Goal: Register for event/course

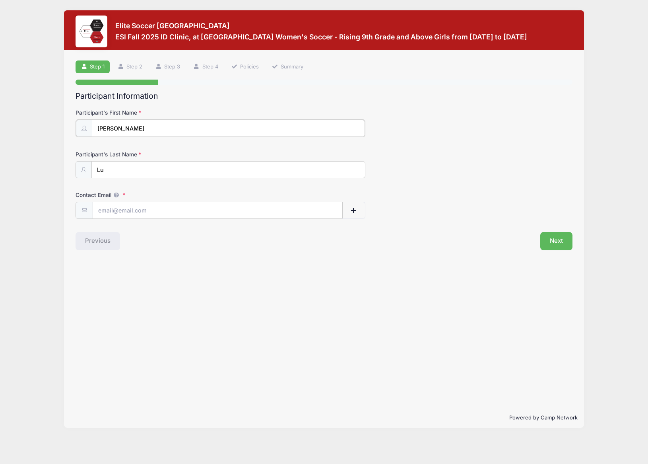
click at [159, 123] on input "[PERSON_NAME]" at bounding box center [228, 128] width 273 height 17
type input "[PERSON_NAME] ([PERSON_NAME])"
click at [167, 209] on input "Contact Email" at bounding box center [217, 209] width 249 height 17
type input "[EMAIL_ADDRESS][DOMAIN_NAME]"
click at [556, 242] on button "Next" at bounding box center [557, 240] width 32 height 18
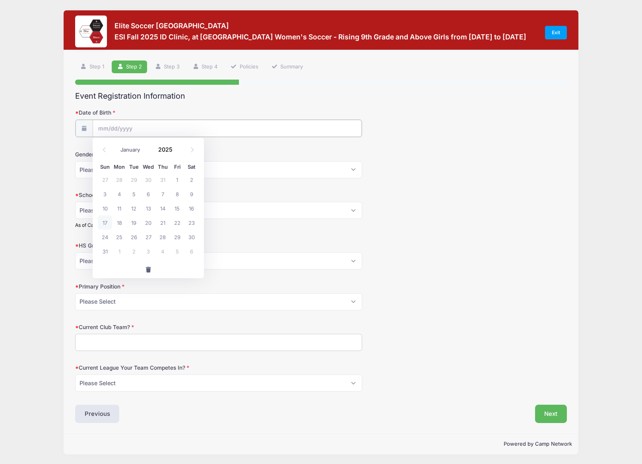
click at [262, 124] on input "Date of Birth" at bounding box center [227, 128] width 269 height 17
click at [100, 126] on input "Date of Birth" at bounding box center [227, 128] width 269 height 17
drag, startPoint x: 223, startPoint y: 127, endPoint x: 279, endPoint y: 135, distance: 56.6
click at [223, 127] on input "Date of Birth" at bounding box center [227, 128] width 269 height 17
drag, startPoint x: 453, startPoint y: 139, endPoint x: 302, endPoint y: 136, distance: 150.8
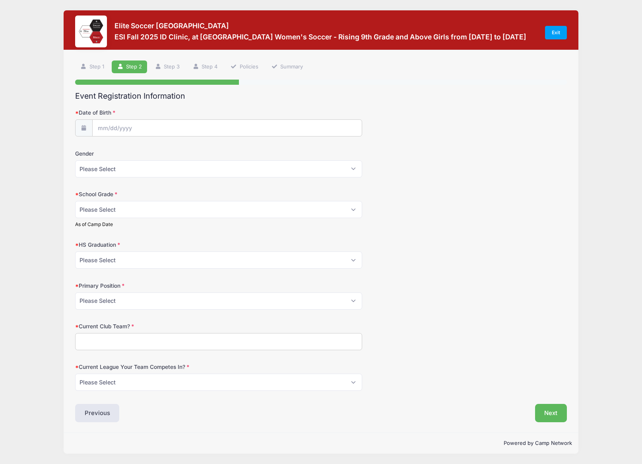
click at [451, 139] on form "Date of Birth Gender Please Select [DEMOGRAPHIC_DATA] [DEMOGRAPHIC_DATA] School…" at bounding box center [321, 250] width 492 height 282
click at [142, 125] on input "Date of Birth" at bounding box center [227, 128] width 269 height 17
drag, startPoint x: 115, startPoint y: 129, endPoint x: 106, endPoint y: 128, distance: 9.6
click at [113, 129] on input "Date of Birth" at bounding box center [227, 128] width 269 height 17
click at [106, 128] on input "Date of Birth" at bounding box center [227, 128] width 269 height 17
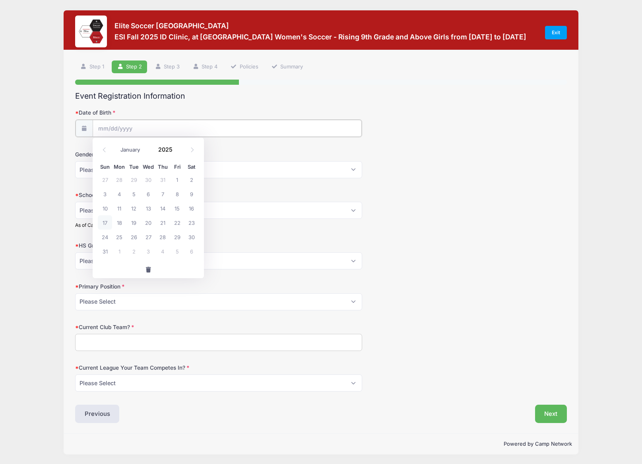
click at [106, 128] on input "Date of Birth" at bounding box center [227, 128] width 269 height 17
click at [122, 149] on select "January February March April May June July August September October November De…" at bounding box center [134, 149] width 35 height 10
select select "0"
click at [165, 146] on input "2025" at bounding box center [167, 149] width 26 height 12
drag, startPoint x: 106, startPoint y: 209, endPoint x: 111, endPoint y: 205, distance: 7.1
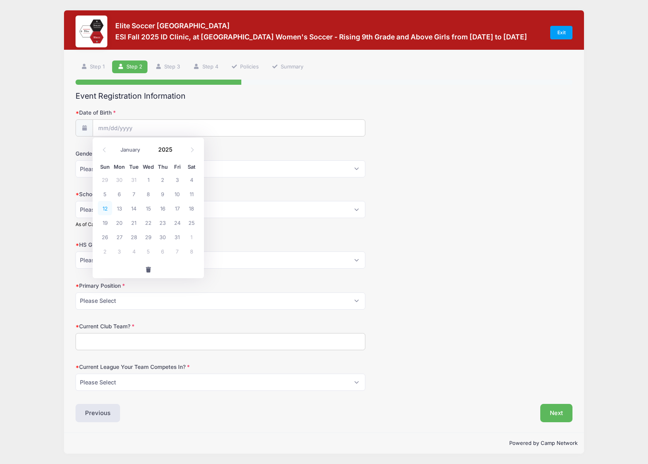
click at [106, 209] on span "12" at bounding box center [105, 208] width 14 height 14
type input "[DATE]"
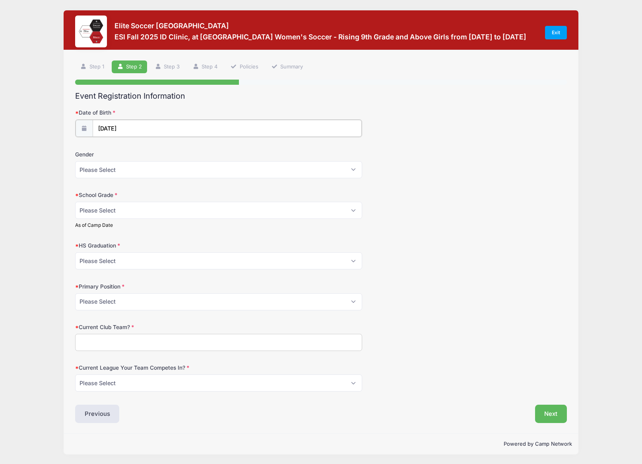
click at [128, 125] on input "[DATE]" at bounding box center [227, 128] width 269 height 17
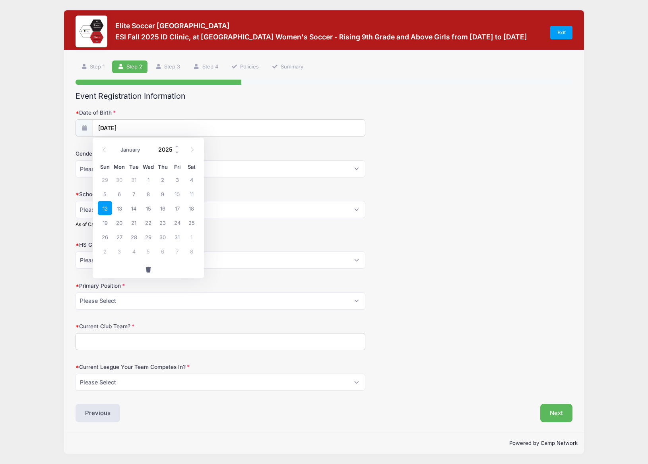
click at [171, 144] on input "2025" at bounding box center [167, 149] width 26 height 12
click at [405, 128] on div "Date of Birth [DATE]" at bounding box center [324, 123] width 497 height 28
click at [126, 127] on input "[DATE]" at bounding box center [229, 128] width 272 height 17
click at [164, 150] on input "2025" at bounding box center [167, 149] width 26 height 12
type input "2009"
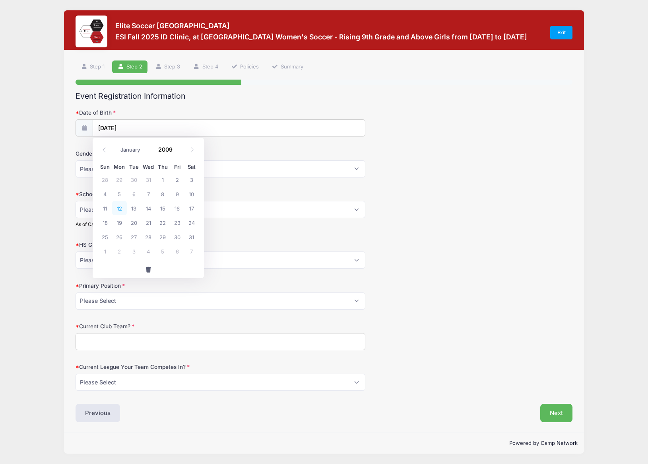
click at [116, 208] on span "12" at bounding box center [119, 208] width 14 height 14
type input "[DATE]"
click at [151, 167] on select "Please Select [DEMOGRAPHIC_DATA] [DEMOGRAPHIC_DATA]" at bounding box center [218, 168] width 287 height 17
select select "[DEMOGRAPHIC_DATA]"
click at [144, 210] on select "Please Select Freshman Sophomore Junior Senior Graduated HS" at bounding box center [221, 209] width 290 height 17
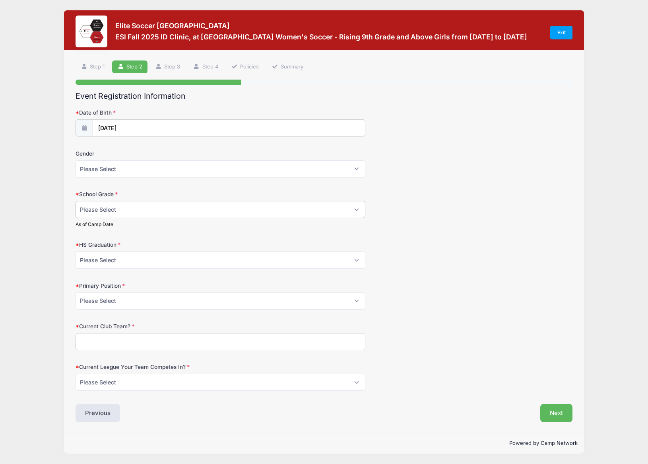
select select "Junior"
click at [164, 256] on select "Please Select 2021 2022 2023 2024 2025 2026 2027 2028 2029 2030" at bounding box center [221, 259] width 290 height 17
select select "2027"
click at [148, 295] on select "Please Select GK Center Defender Wide Defender Center Midfielder Wide Forward C…" at bounding box center [221, 300] width 290 height 17
select select "Wide Forward"
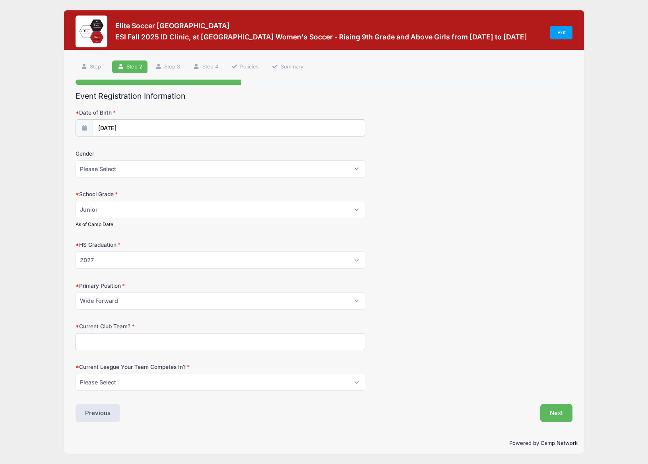
click at [186, 348] on input "Current Club Team?" at bounding box center [221, 341] width 290 height 17
type input "MVLA ECNL 09G"
click at [247, 382] on select "Please Select ECNL ECRL [GEOGRAPHIC_DATA] Other" at bounding box center [221, 381] width 290 height 17
select select "ECNL"
drag, startPoint x: 566, startPoint y: 409, endPoint x: 555, endPoint y: 408, distance: 10.5
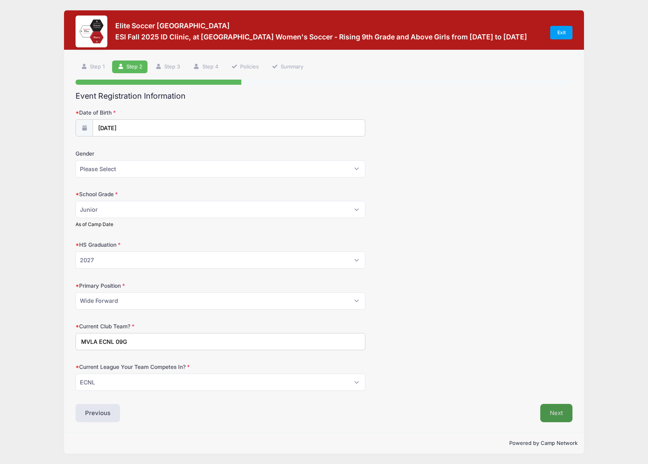
click at [566, 409] on button "Next" at bounding box center [557, 413] width 32 height 18
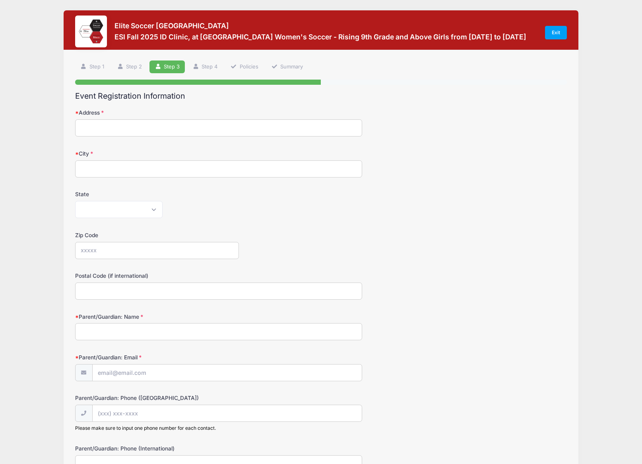
click at [196, 125] on input "Address" at bounding box center [218, 127] width 287 height 17
type input "19331 VIA REAL DR"
type input "SARATOGA"
select select "CA"
type input "95070"
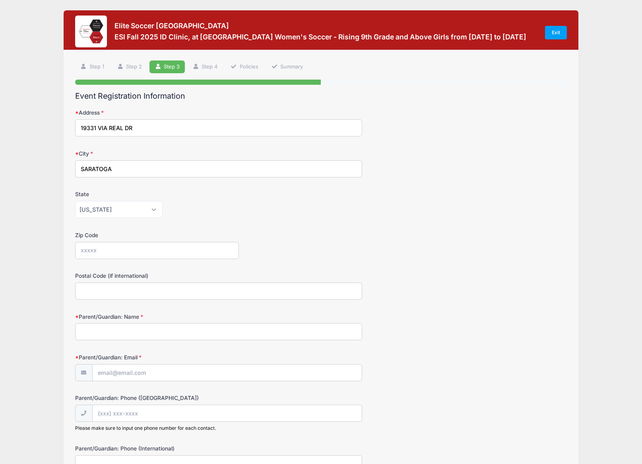
type input "95070"
type input "[PERSON_NAME]"
type input "[EMAIL_ADDRESS][DOMAIN_NAME]"
type input "[PHONE_NUMBER]"
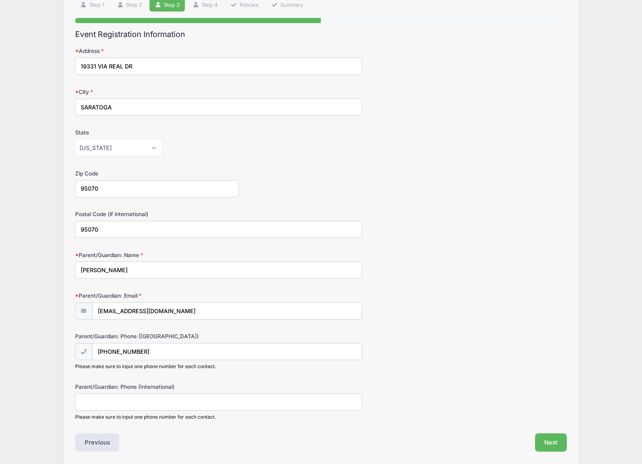
scroll to position [91, 0]
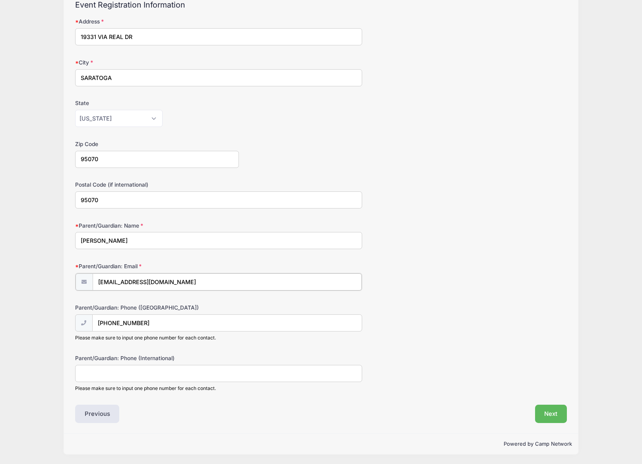
click at [173, 285] on input "[EMAIL_ADDRESS][DOMAIN_NAME]" at bounding box center [227, 281] width 269 height 17
type input "[EMAIL_ADDRESS][DOMAIN_NAME]"
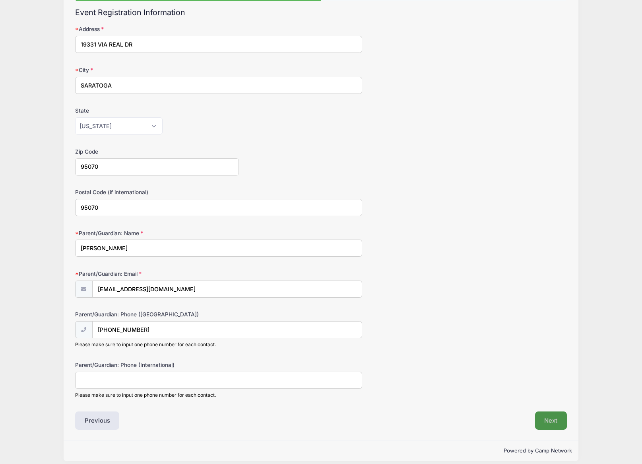
click at [551, 418] on button "Next" at bounding box center [551, 420] width 32 height 18
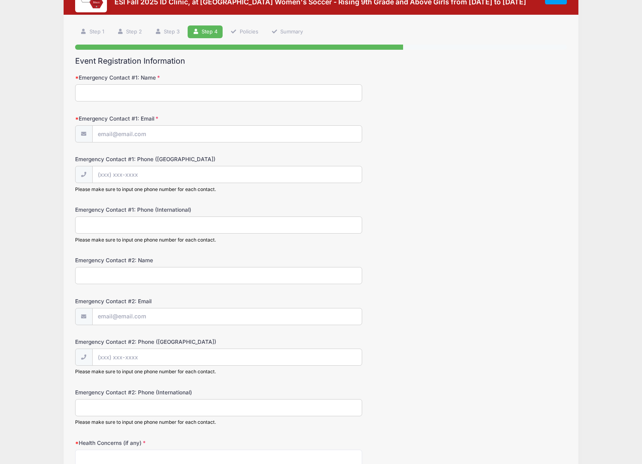
scroll to position [0, 0]
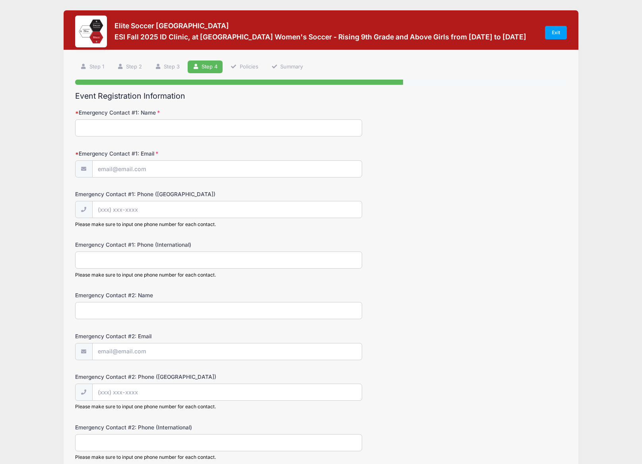
click at [163, 133] on input "Emergency Contact #1: Name" at bounding box center [218, 127] width 287 height 17
type input "[PERSON_NAME]"
type input "[EMAIL_ADDRESS][DOMAIN_NAME]"
type input "[PHONE_NUMBER]"
click at [144, 165] on input "[EMAIL_ADDRESS][DOMAIN_NAME]" at bounding box center [227, 169] width 269 height 17
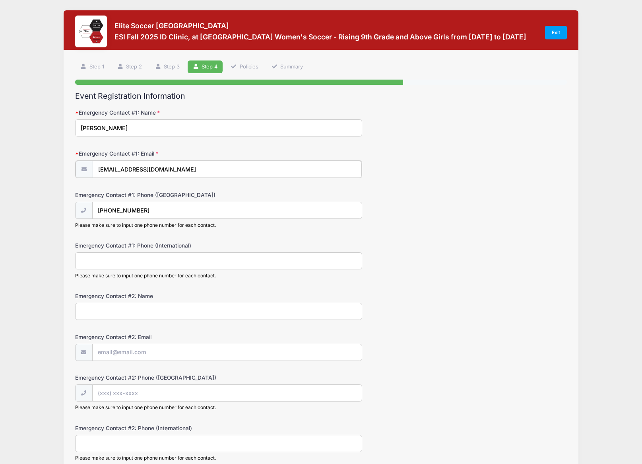
type input "[EMAIL_ADDRESS][DOMAIN_NAME]"
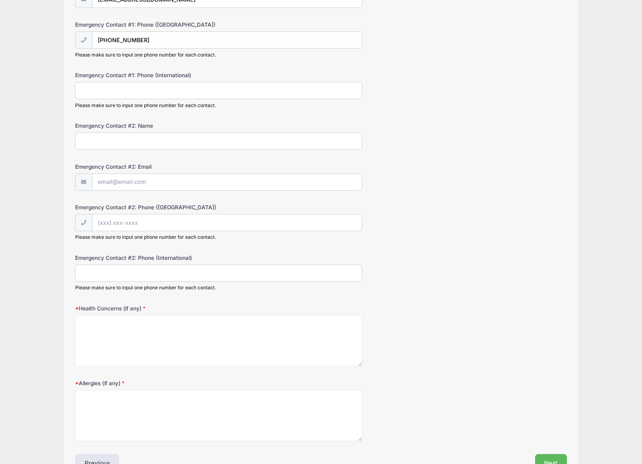
click at [162, 145] on input "Emergency Contact #2: Name" at bounding box center [218, 140] width 287 height 17
type input "[PERSON_NAME]"
type input "[EMAIL_ADDRESS][DOMAIN_NAME]"
type input "[PHONE_NUMBER]"
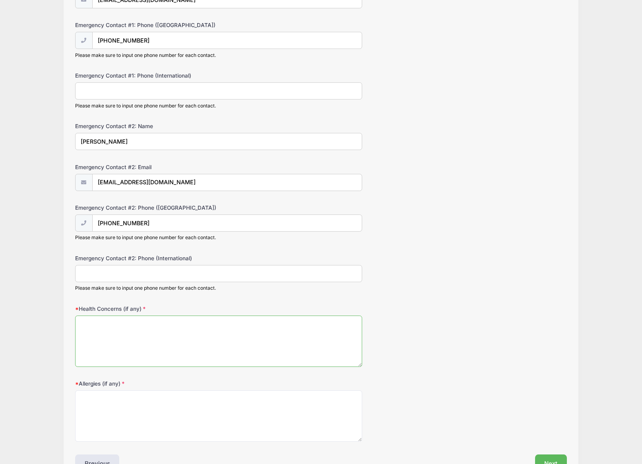
click at [253, 350] on textarea "Health Concerns (if any)" at bounding box center [218, 340] width 287 height 51
type textarea "o"
type textarea "none"
click at [194, 440] on textarea "Allergies (if any)" at bounding box center [218, 415] width 287 height 51
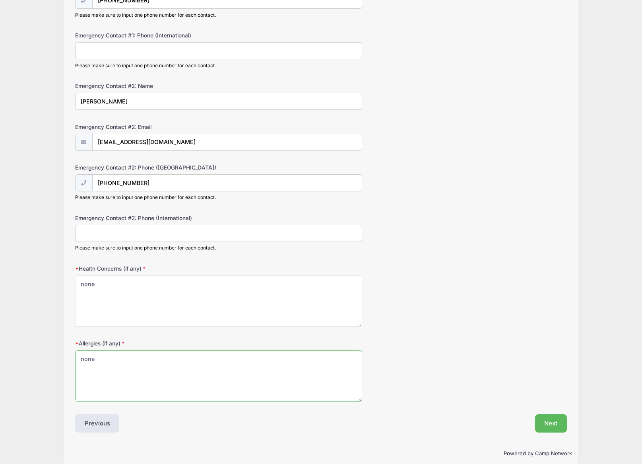
scroll to position [220, 0]
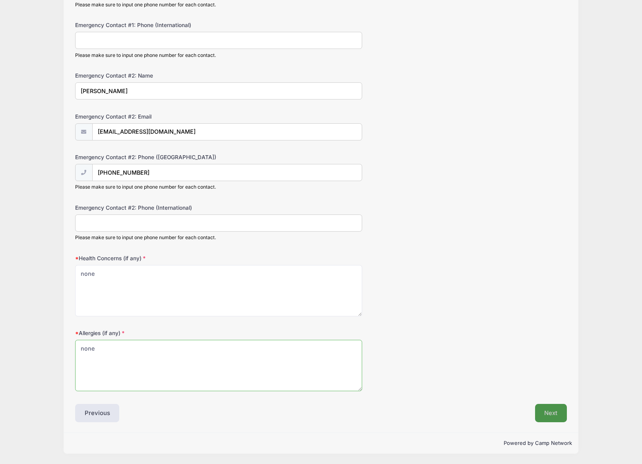
type textarea "none"
click at [545, 405] on button "Next" at bounding box center [551, 413] width 32 height 18
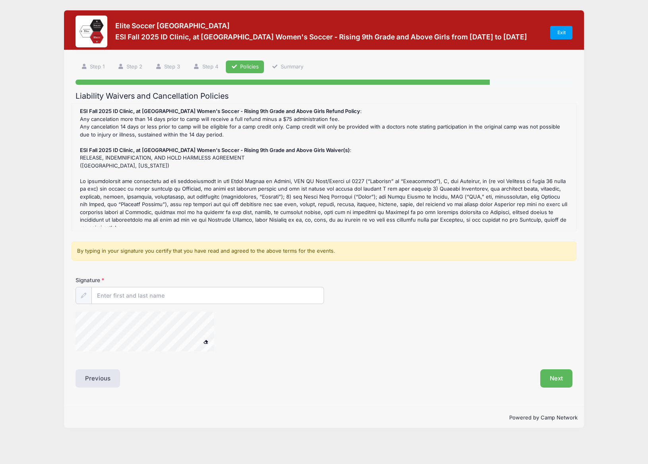
scroll to position [0, 0]
click at [146, 298] on input "Signature" at bounding box center [208, 295] width 232 height 17
type input "[PERSON_NAME]"
click at [556, 377] on button "Next" at bounding box center [557, 378] width 32 height 18
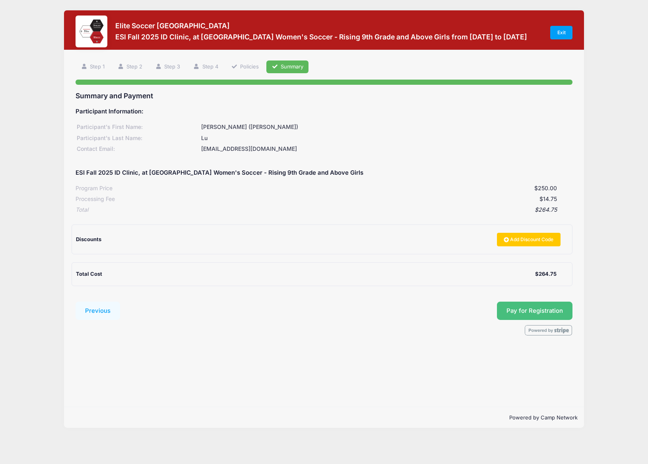
click at [551, 311] on span "Pay for Registration" at bounding box center [535, 310] width 56 height 7
